Goal: Subscribe to service/newsletter

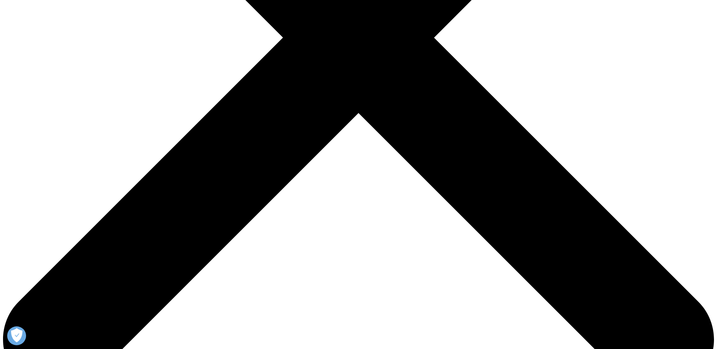
scroll to position [340, 0]
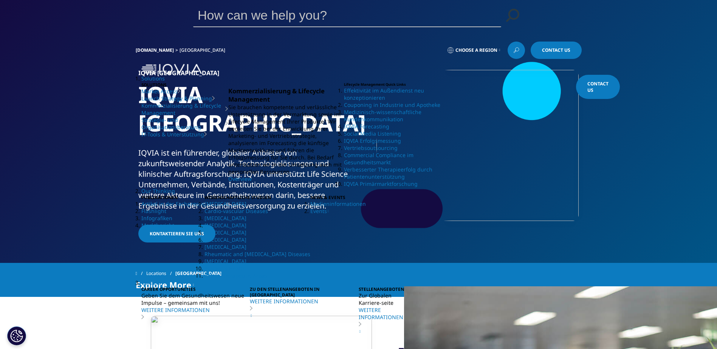
click at [141, 116] on link "Kommerzialisierung & Lifecycle Management" at bounding box center [183, 109] width 84 height 14
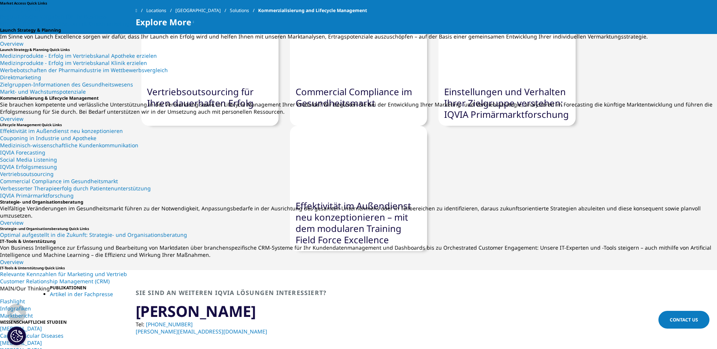
scroll to position [680, 0]
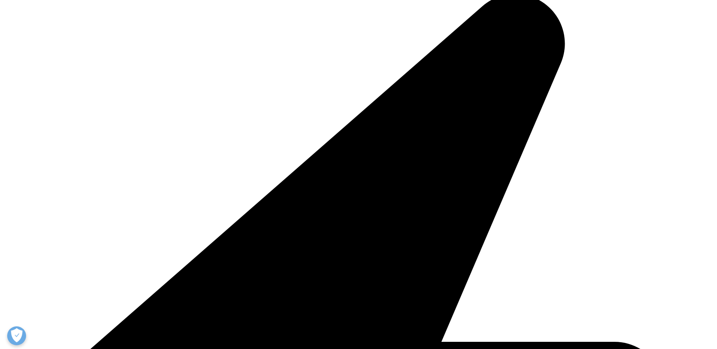
scroll to position [1021, 0]
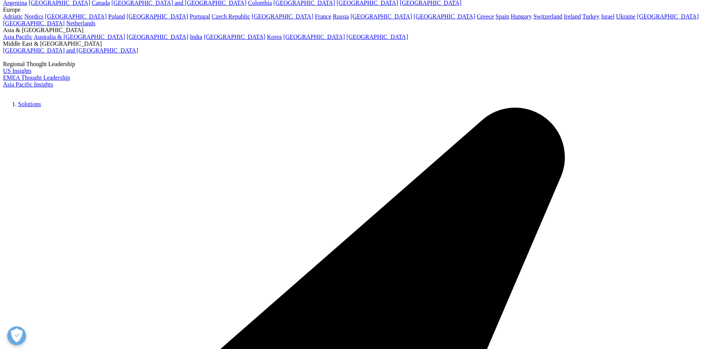
scroll to position [76, 0]
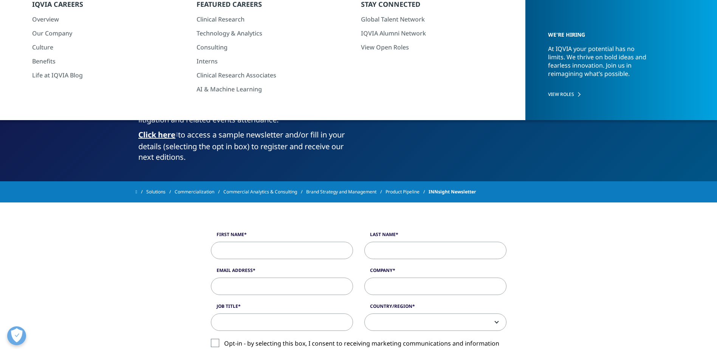
click at [164, 132] on link "Click here" at bounding box center [158, 135] width 40 height 10
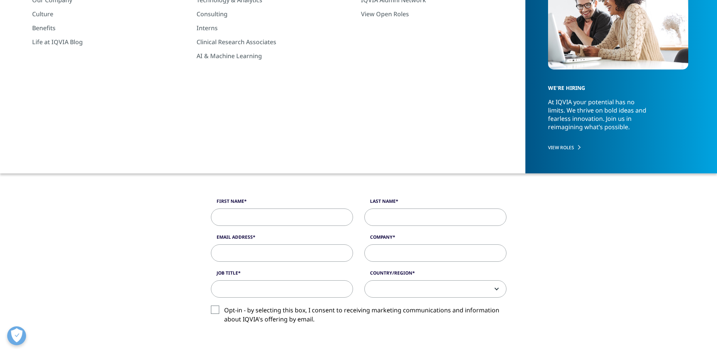
scroll to position [113, 0]
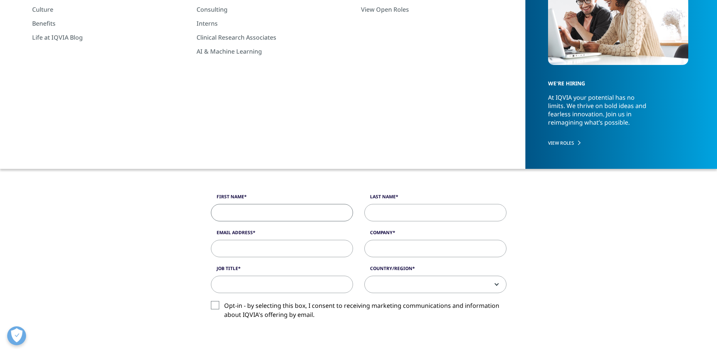
click at [276, 212] on input "First Name" at bounding box center [282, 212] width 142 height 17
type input "[PERSON_NAME]"
type input "[EMAIL_ADDRESS][PERSON_NAME][DOMAIN_NAME]"
type input "SmartStep Consulting GmbH"
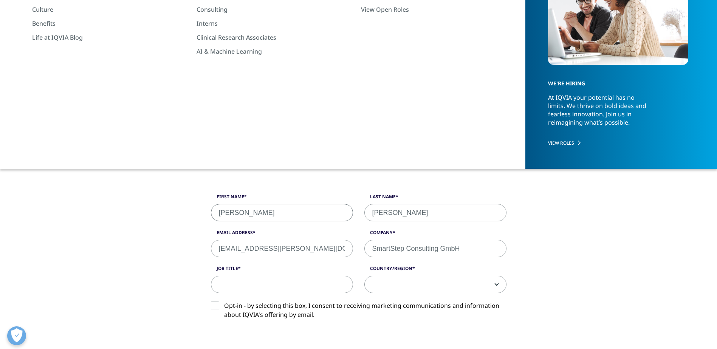
select select "[GEOGRAPHIC_DATA]"
click at [277, 283] on input "Job Title" at bounding box center [282, 284] width 142 height 17
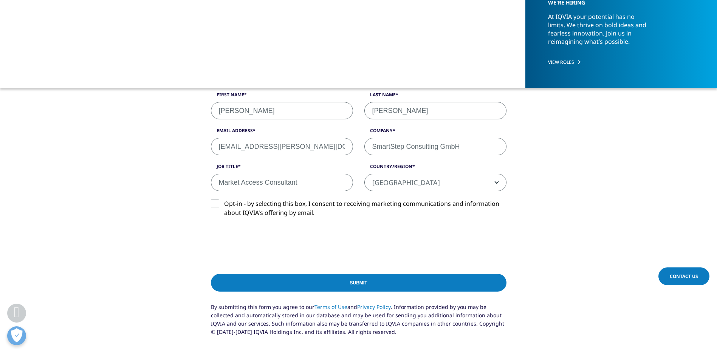
scroll to position [265, 0]
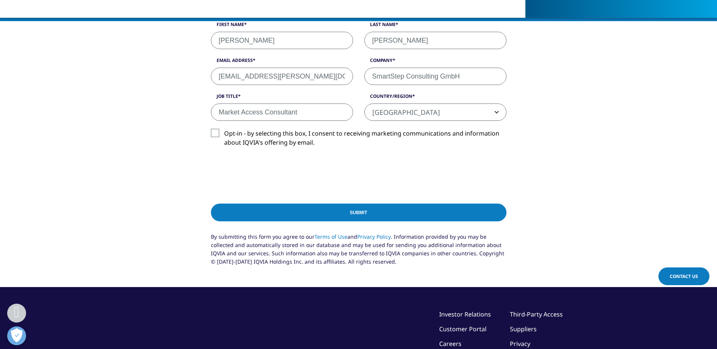
type input "Market Access Consultant"
click at [391, 212] on input "Submit" at bounding box center [359, 213] width 296 height 18
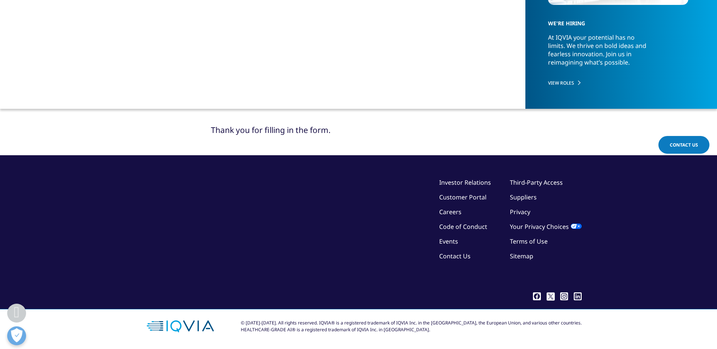
scroll to position [152, 0]
